Goal: Obtain resource: Download file/media

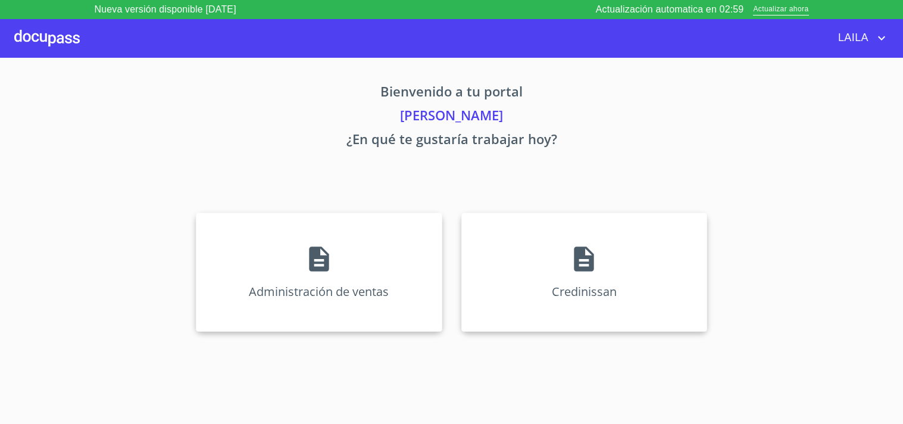
click at [556, 167] on div "Bienvenido a tu portal [PERSON_NAME] ¿En qué te gustaría trabajar [DATE]? Admin…" at bounding box center [452, 198] width 762 height 281
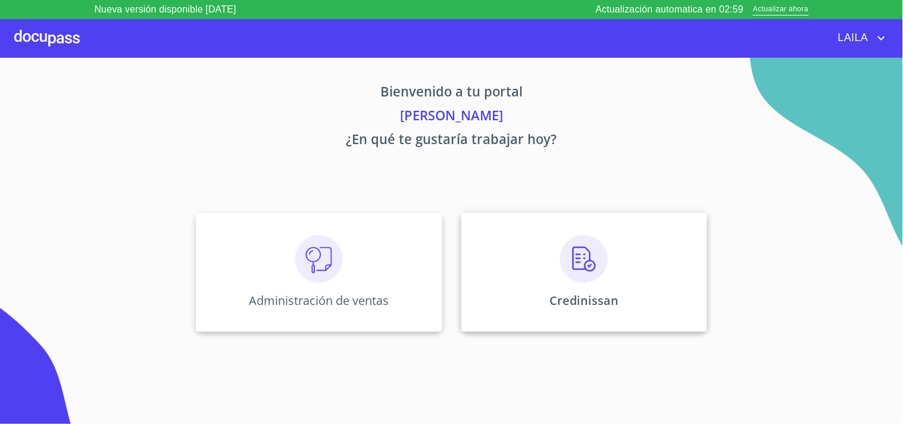
click at [555, 293] on p "Credinissan" at bounding box center [583, 300] width 69 height 16
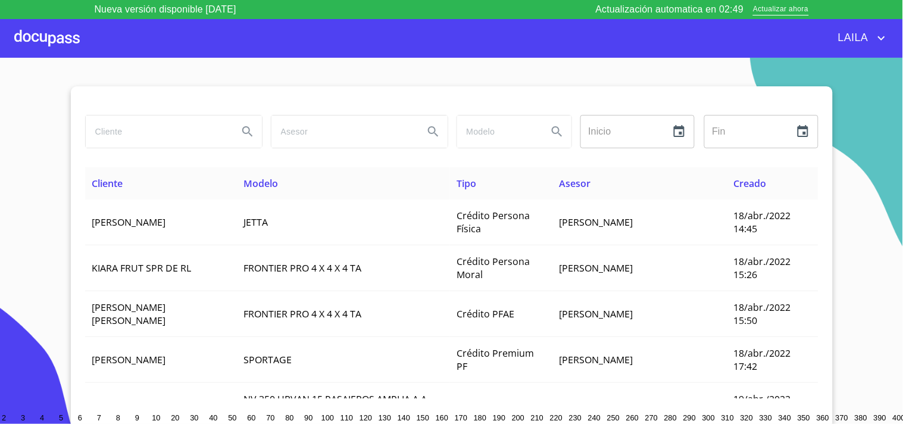
click at [170, 126] on input "search" at bounding box center [157, 131] width 143 height 32
click at [169, 126] on input "[PERSON_NAME]" at bounding box center [157, 131] width 143 height 32
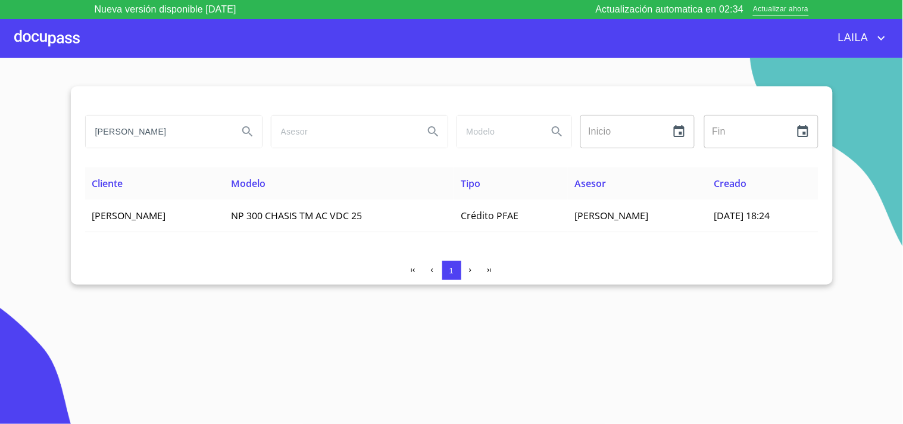
type input "[PERSON_NAME]"
click at [166, 211] on span "[PERSON_NAME]" at bounding box center [129, 215] width 74 height 13
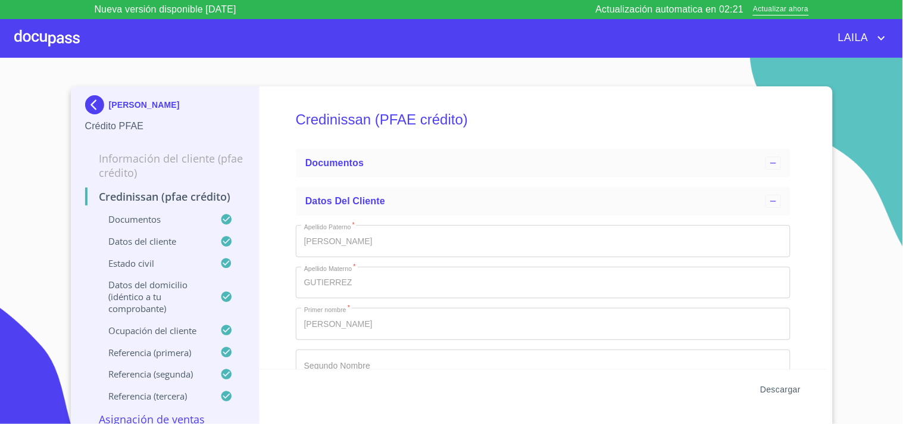
click at [788, 389] on span "Descargar" at bounding box center [780, 389] width 40 height 15
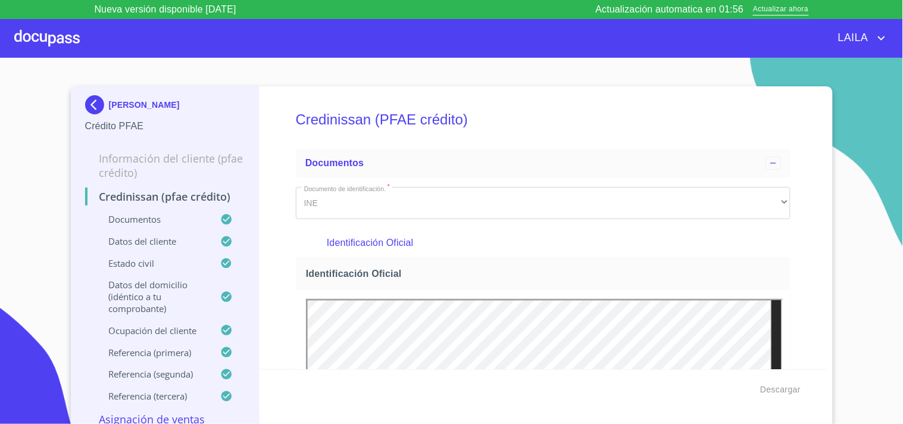
click at [90, 100] on img at bounding box center [97, 104] width 24 height 19
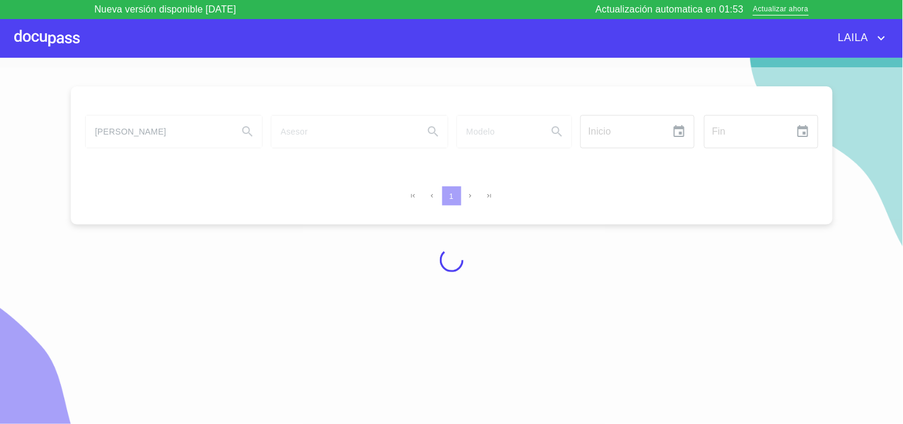
click at [174, 127] on div at bounding box center [451, 259] width 903 height 385
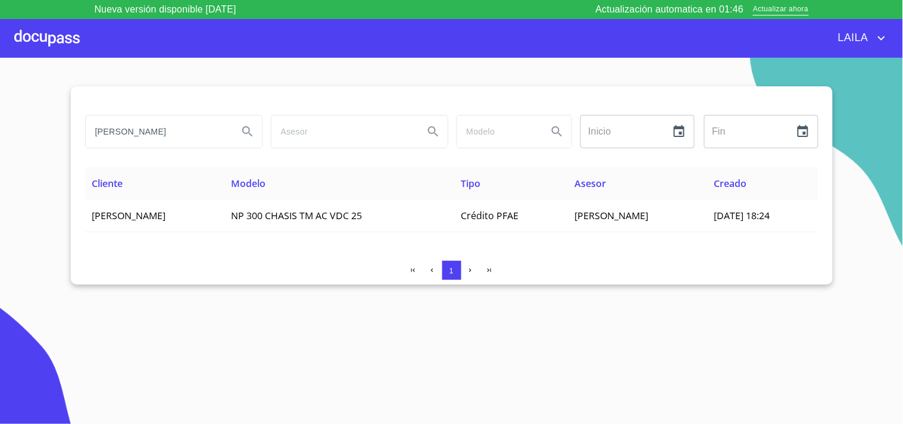
click at [174, 127] on input "[PERSON_NAME]" at bounding box center [157, 131] width 143 height 32
type input "[PERSON_NAME]"
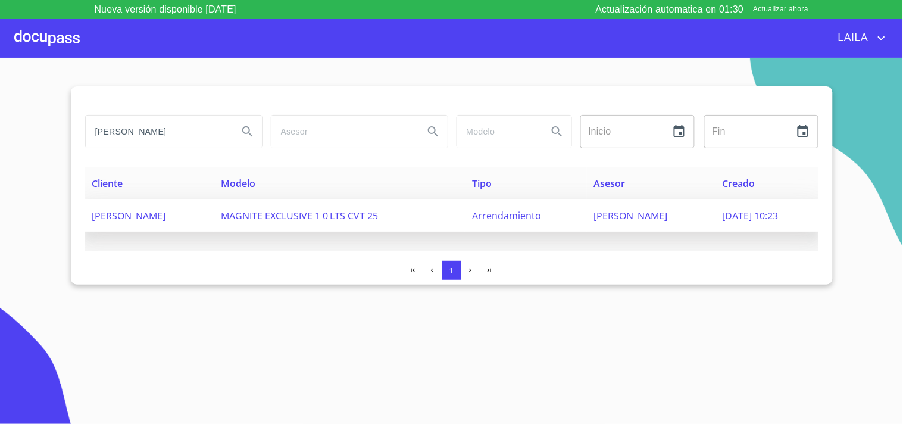
click at [157, 206] on td "[PERSON_NAME]" at bounding box center [149, 215] width 129 height 33
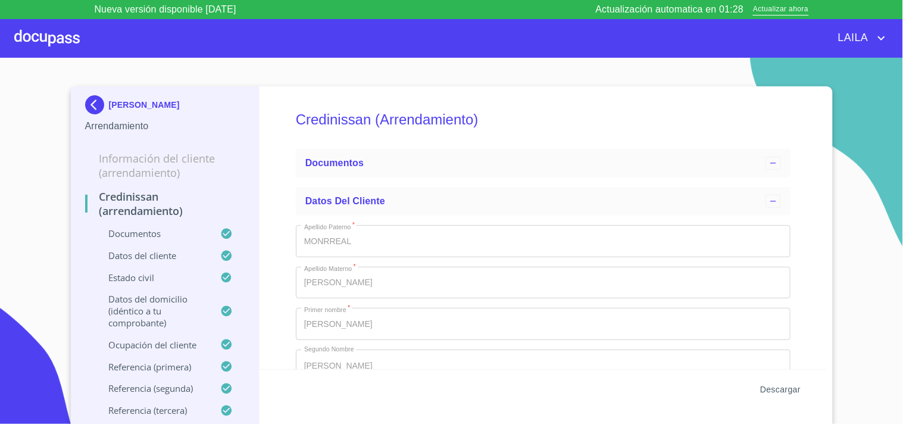
click at [790, 392] on span "Descargar" at bounding box center [780, 389] width 40 height 15
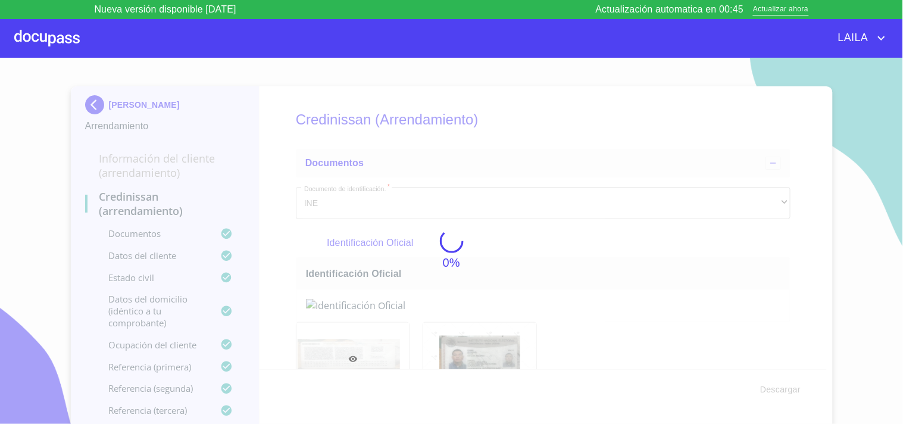
click at [864, 21] on div "LAILA" at bounding box center [451, 38] width 903 height 38
click at [881, 39] on icon "account of current user" at bounding box center [881, 38] width 7 height 4
click at [861, 35] on li "Salir" at bounding box center [869, 37] width 39 height 21
